Goal: Information Seeking & Learning: Learn about a topic

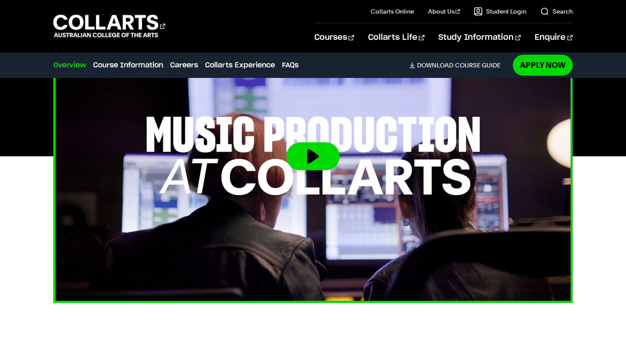
scroll to position [301, 0]
click at [310, 164] on button at bounding box center [313, 156] width 53 height 28
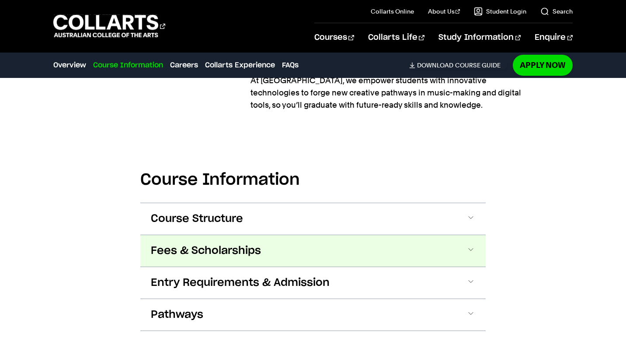
scroll to position [1070, 0]
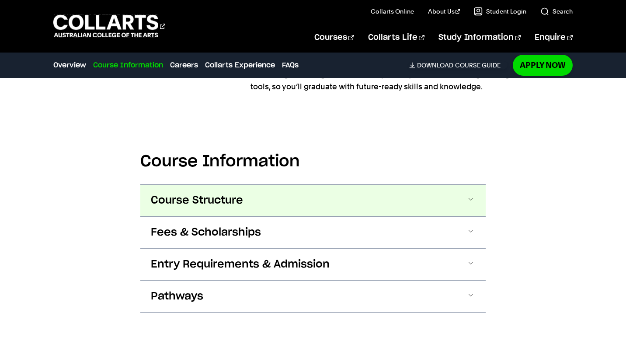
click at [220, 213] on button "Course Structure" at bounding box center [313, 200] width 346 height 31
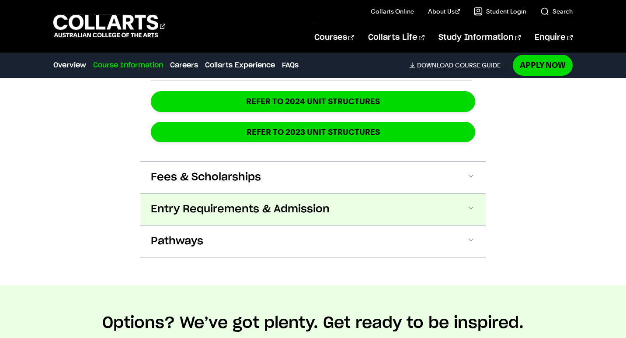
scroll to position [1765, 0]
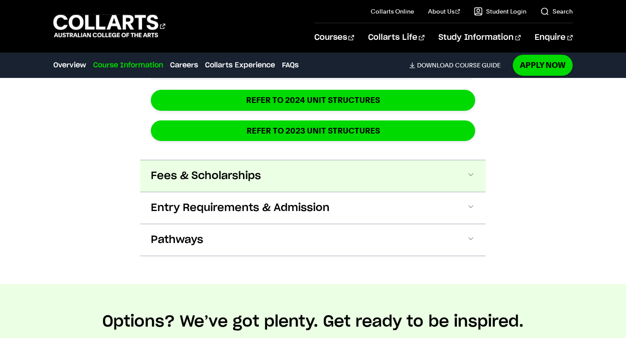
click at [343, 166] on button "Fees & Scholarships" at bounding box center [313, 175] width 346 height 31
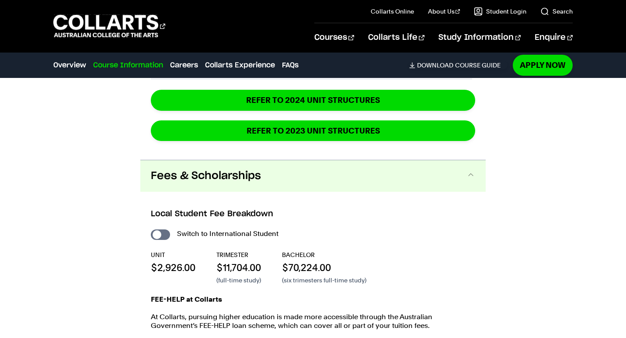
scroll to position [1835, 0]
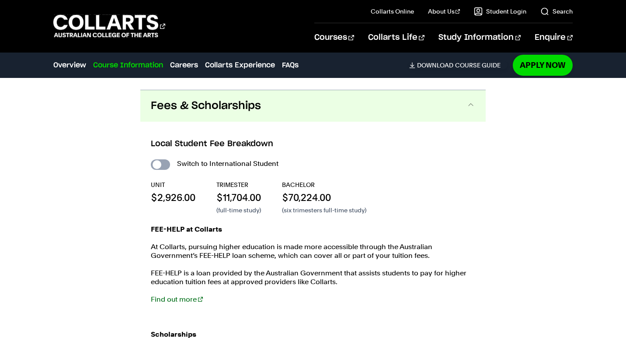
click at [166, 159] on input "International Student" at bounding box center [160, 164] width 19 height 10
checkbox input "true"
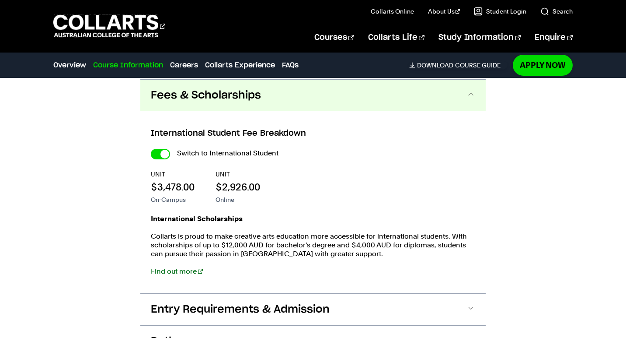
scroll to position [2042, 0]
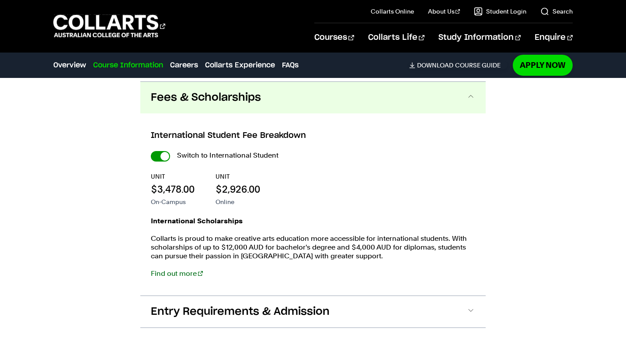
click at [163, 154] on input "International Student" at bounding box center [160, 156] width 19 height 10
checkbox input "false"
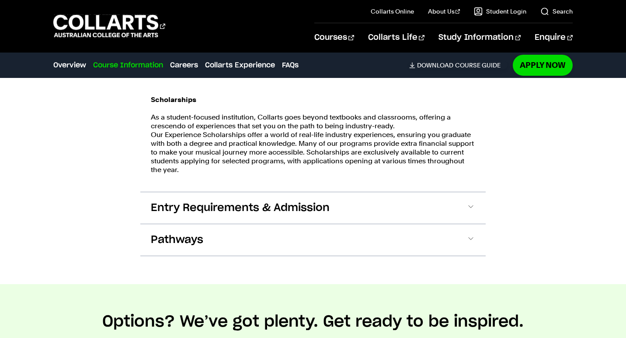
scroll to position [2085, 0]
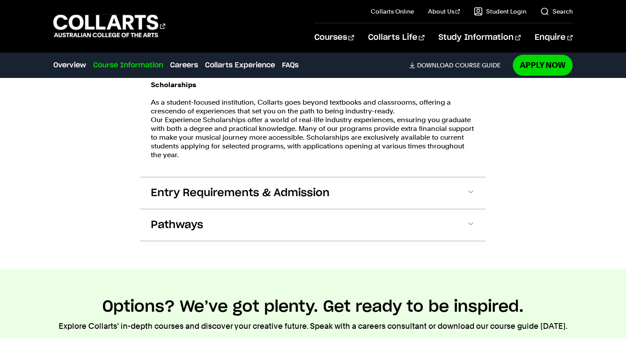
scroll to position [2042, 0]
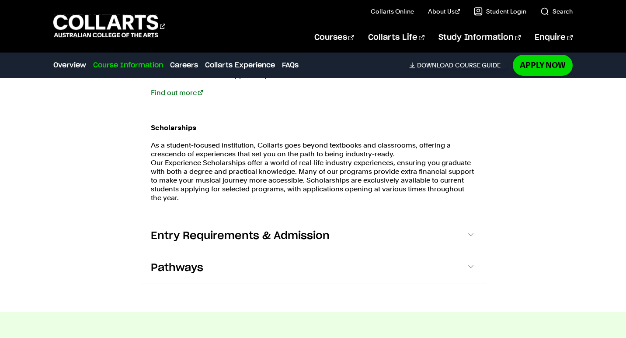
scroll to position [1835, 0]
